Goal: Task Accomplishment & Management: Use online tool/utility

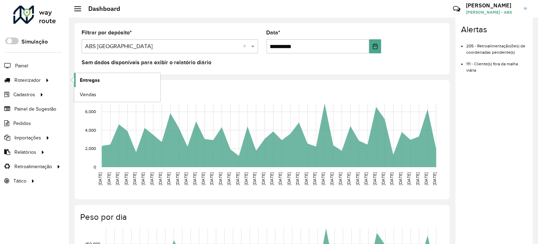
click at [96, 79] on span "Entregas" at bounding box center [90, 80] width 20 height 7
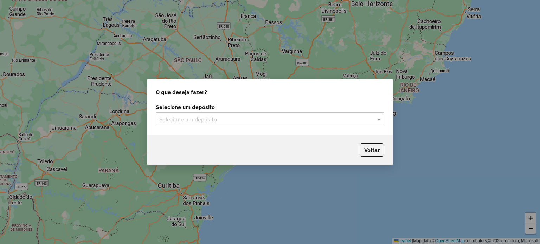
click at [208, 110] on label "Selecione um depósito" at bounding box center [270, 107] width 228 height 8
click at [205, 119] on input "text" at bounding box center [262, 120] width 207 height 8
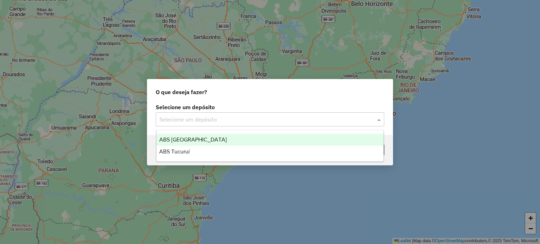
click at [187, 139] on span "ABS [GEOGRAPHIC_DATA]" at bounding box center [192, 140] width 67 height 6
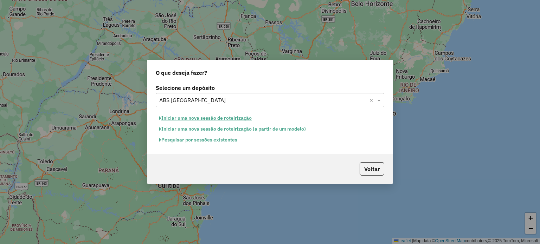
click at [210, 140] on button "Pesquisar por sessões existentes" at bounding box center [198, 140] width 85 height 11
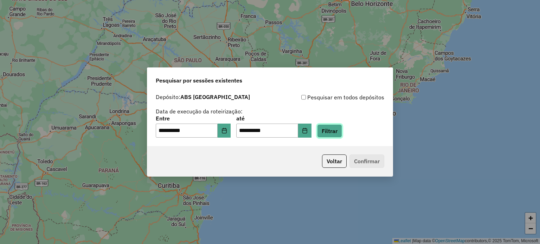
click at [336, 132] on button "Filtrar" at bounding box center [329, 130] width 25 height 13
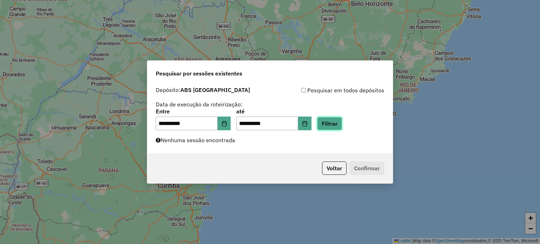
click at [342, 120] on button "Filtrar" at bounding box center [329, 123] width 25 height 13
click at [226, 123] on icon "Choose Date" at bounding box center [224, 124] width 5 height 6
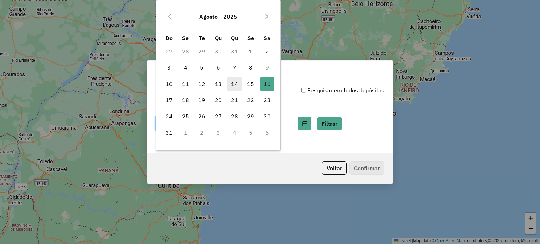
click at [237, 82] on span "14" at bounding box center [234, 84] width 14 height 14
type input "**********"
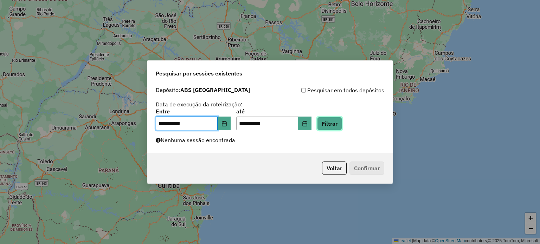
click at [334, 126] on button "Filtrar" at bounding box center [329, 123] width 25 height 13
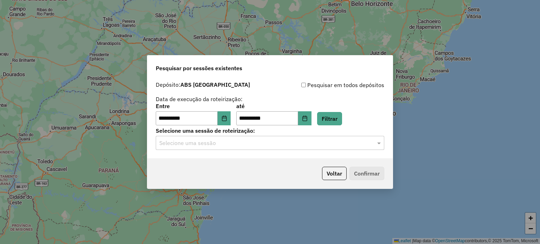
click at [319, 145] on input "text" at bounding box center [262, 143] width 207 height 8
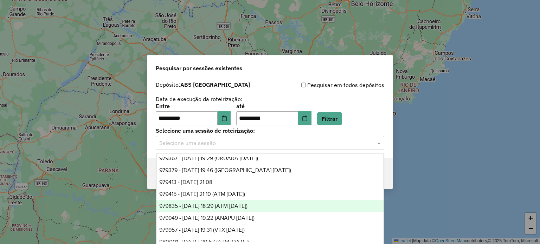
scroll to position [23, 0]
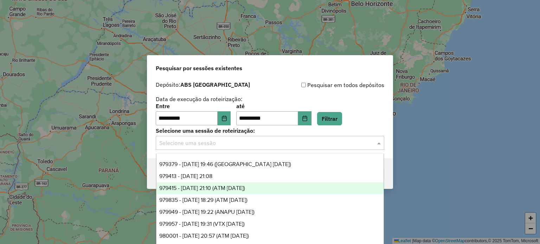
click at [229, 184] on div "979415 - 14/08/2025 21:10 (ATM 14.08.2025)" at bounding box center [269, 188] width 227 height 12
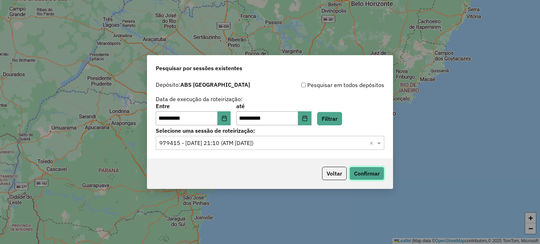
click at [372, 177] on button "Confirmar" at bounding box center [366, 173] width 35 height 13
click at [320, 147] on input "text" at bounding box center [262, 143] width 207 height 8
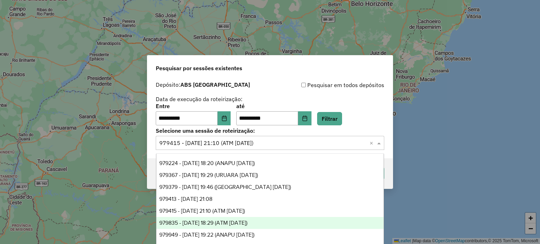
click at [235, 225] on span "979835 - 15/08/2025 18:29 (ATM 16.08.2025)" at bounding box center [203, 223] width 88 height 6
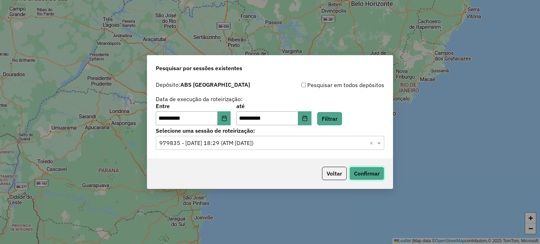
click at [366, 175] on button "Confirmar" at bounding box center [366, 173] width 35 height 13
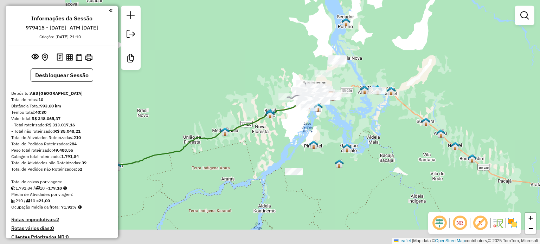
drag, startPoint x: 204, startPoint y: 161, endPoint x: 290, endPoint y: 131, distance: 90.8
click at [290, 131] on div "Janela de atendimento Grade de atendimento Capacidade Transportadoras Veículos …" at bounding box center [270, 122] width 540 height 244
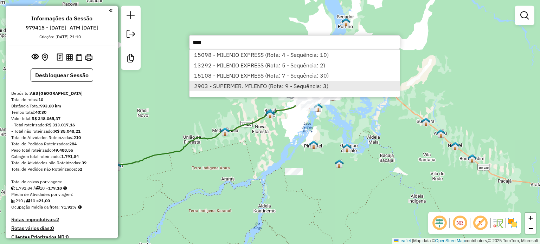
type input "****"
click at [254, 86] on li "2903 - SUPERMER. MILENIO (Rota: 9 - Sequência: 3)" at bounding box center [294, 86] width 210 height 11
select select "**********"
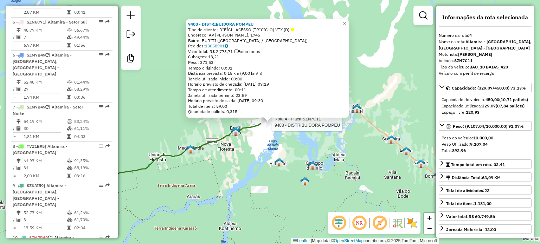
scroll to position [388, 0]
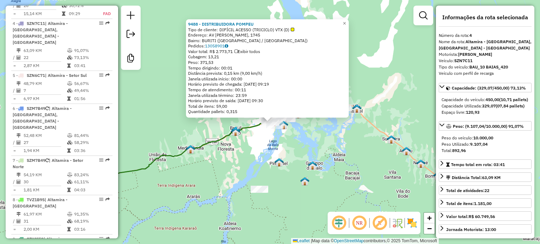
click at [166, 90] on div "9488 - DISTRIBUIDORA POMPEU Tipo de cliente: DIFÍCIL ACESSO (TRICICLO) VTX (D) …" at bounding box center [270, 122] width 540 height 244
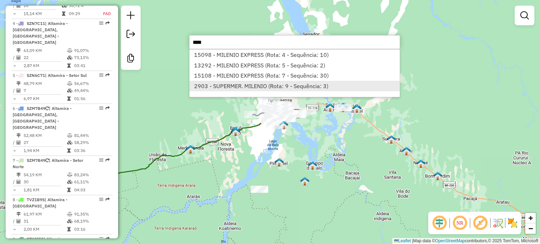
type input "****"
click at [258, 87] on li "2903 - SUPERMER. MILENIO (Rota: 9 - Sequência: 3)" at bounding box center [294, 86] width 210 height 11
select select "**********"
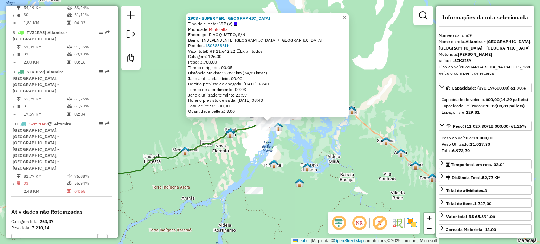
scroll to position [565, 0]
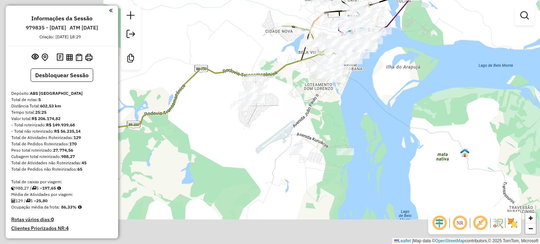
drag, startPoint x: 176, startPoint y: 109, endPoint x: 286, endPoint y: 52, distance: 124.5
click at [286, 52] on div "Janela de atendimento Grade de atendimento Capacidade Transportadoras Veículos …" at bounding box center [270, 122] width 540 height 244
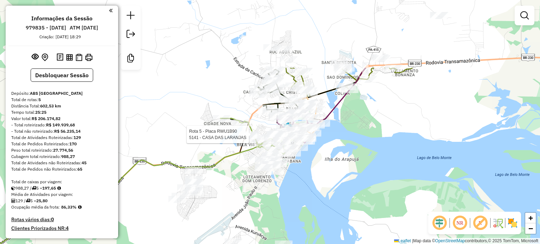
drag, startPoint x: 295, startPoint y: 94, endPoint x: 233, endPoint y: 186, distance: 111.2
click at [233, 186] on div "Rota 5 - Placa RWU1B90 5141 - CASA DAS LARANJAS Janela de atendimento Grade de …" at bounding box center [270, 122] width 540 height 244
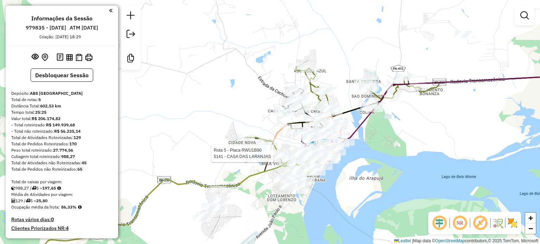
drag, startPoint x: 389, startPoint y: 125, endPoint x: 413, endPoint y: 144, distance: 31.1
click at [413, 144] on div "Rota 5 - Placa RWU1B90 5141 - CASA DAS LARANJAS Janela de atendimento Grade de …" at bounding box center [270, 122] width 540 height 244
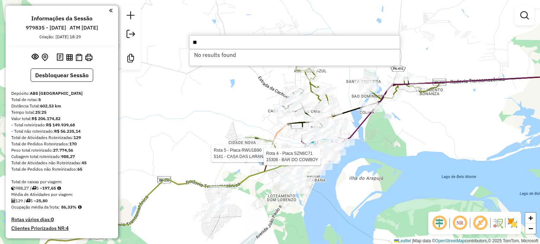
type input "*"
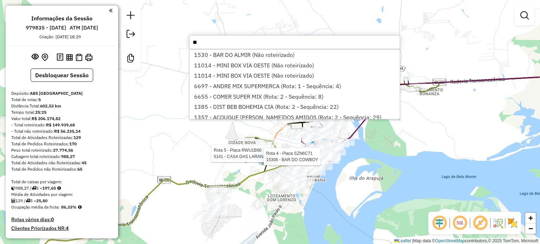
type input "*"
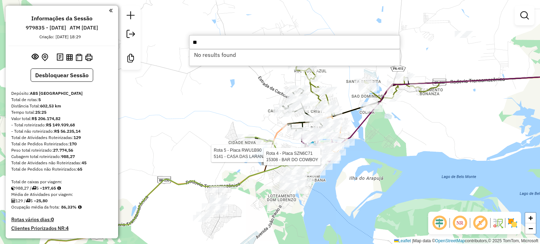
type input "*"
